Goal: Find specific page/section

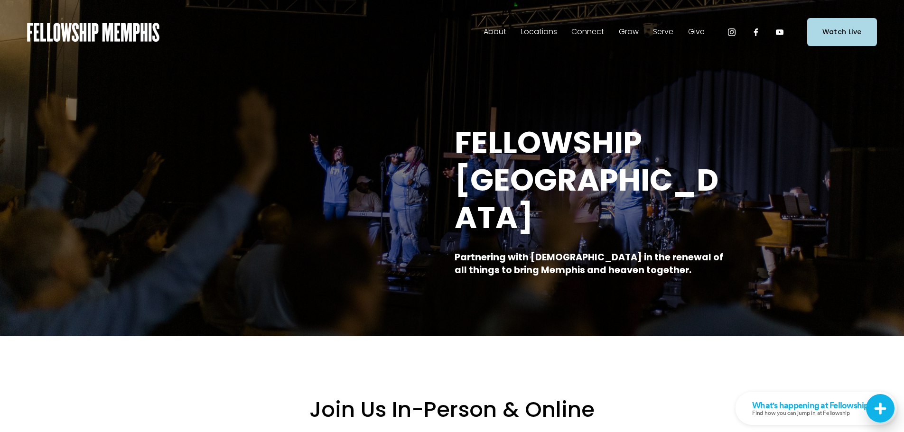
click at [0, 0] on span "Staff" at bounding box center [0, 0] width 0 height 0
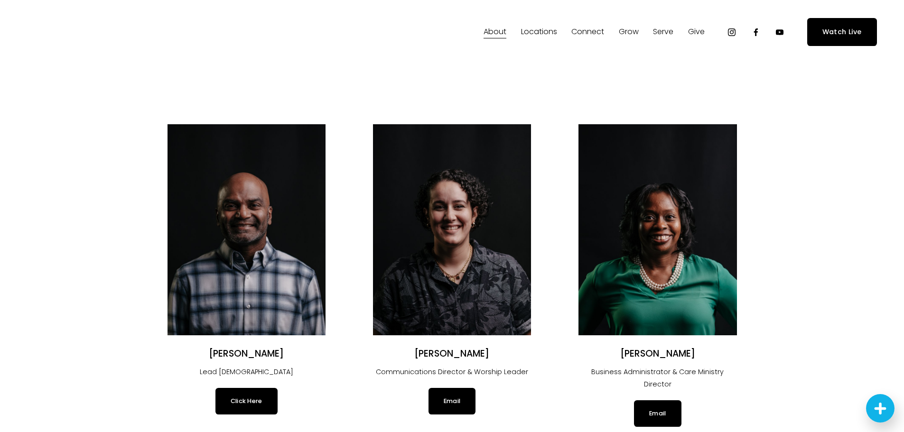
click at [0, 0] on span "In-Person" at bounding box center [0, 0] width 0 height 0
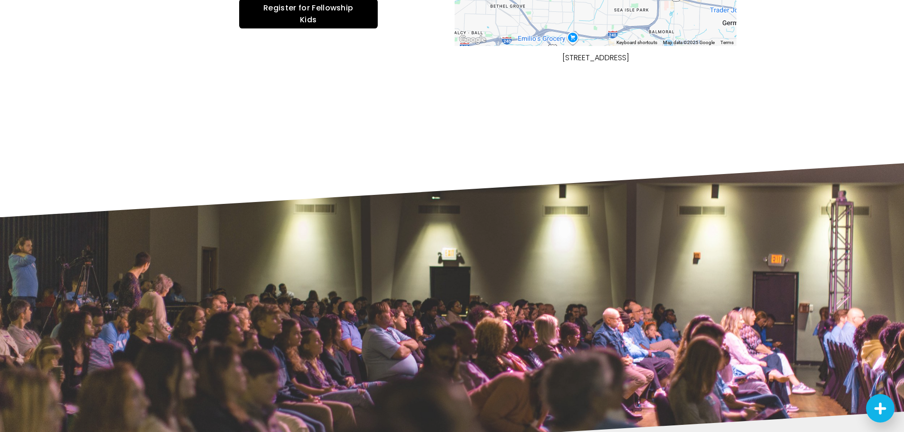
scroll to position [522, 0]
